Goal: Find contact information: Find contact information

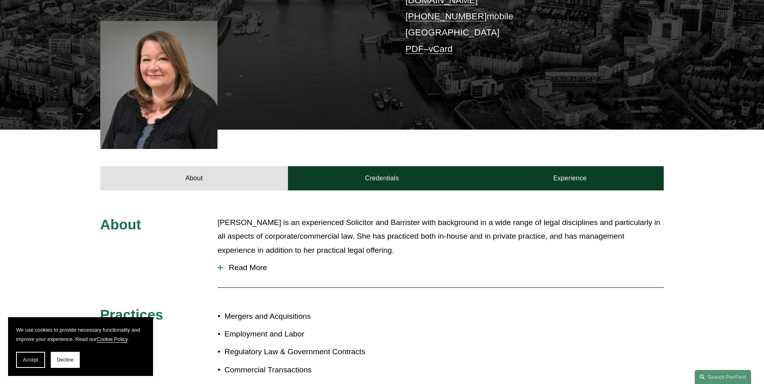
scroll to position [443, 0]
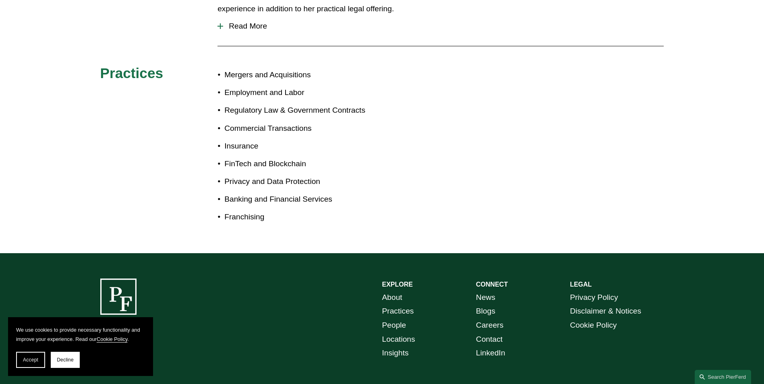
click at [391, 319] on link "People" at bounding box center [394, 326] width 24 height 14
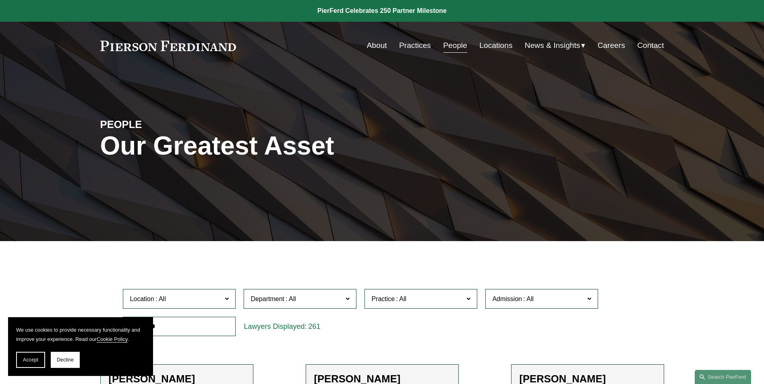
click at [502, 46] on link "Locations" at bounding box center [496, 45] width 33 height 15
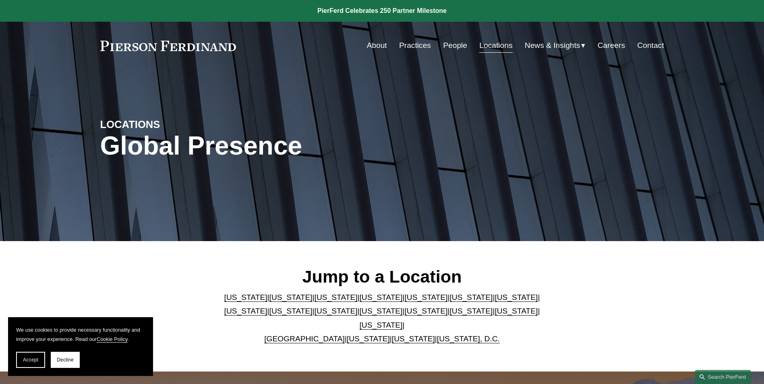
click at [307, 335] on link "[GEOGRAPHIC_DATA]" at bounding box center [304, 339] width 81 height 8
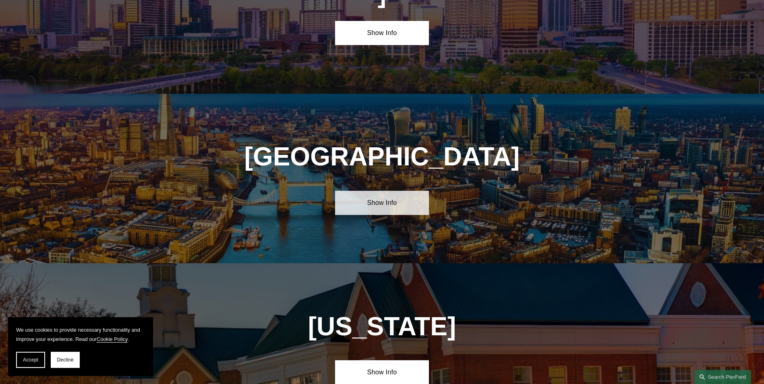
click at [382, 191] on link "Show Info" at bounding box center [382, 203] width 94 height 24
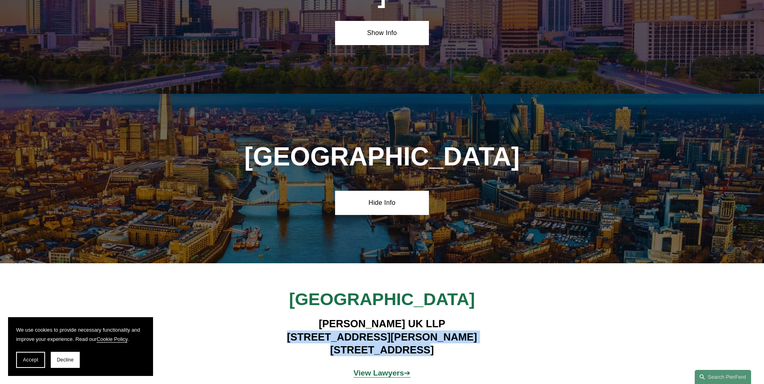
drag, startPoint x: 332, startPoint y: 241, endPoint x: 435, endPoint y: 255, distance: 103.3
click at [435, 318] on h4 "Pierson Ferdinand UK LLP 1 King William Street London EC4N 7BJ" at bounding box center [382, 337] width 235 height 39
copy h4 "1 King William Street London EC4N 7BJ"
